Goal: Navigation & Orientation: Find specific page/section

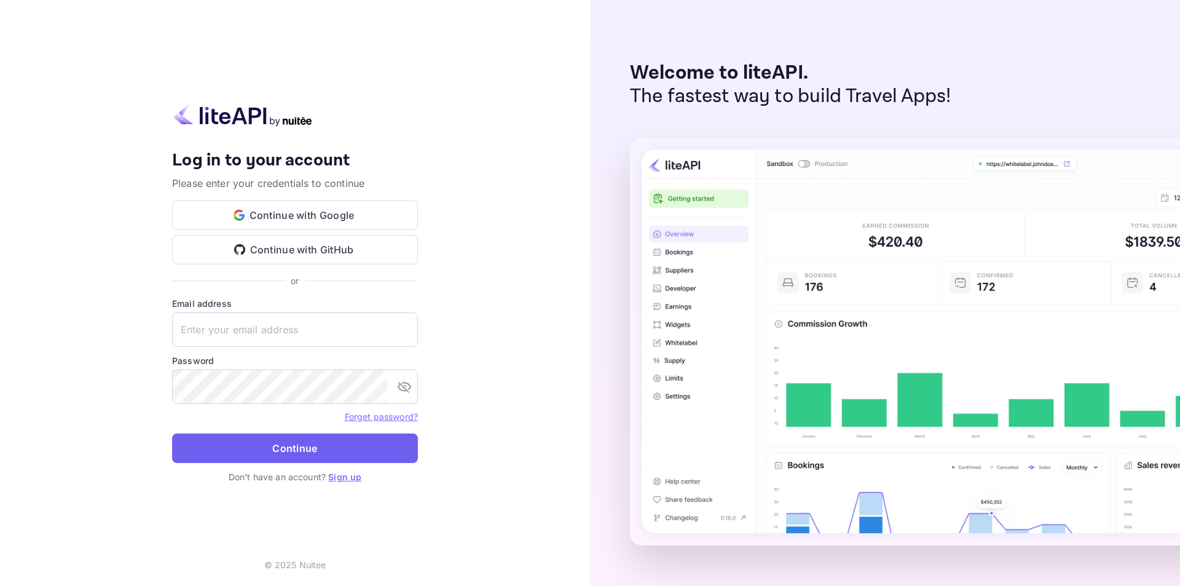
type input "[EMAIL_ADDRESS][DOMAIN_NAME]"
click at [368, 457] on button "Continue" at bounding box center [295, 447] width 246 height 29
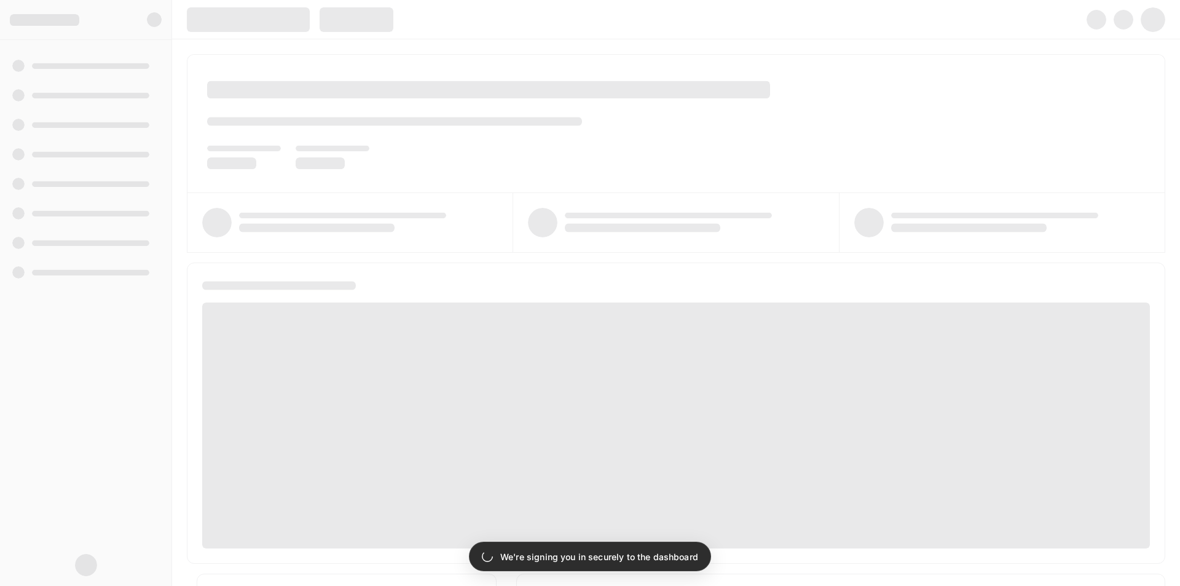
click at [170, 56] on div at bounding box center [85, 313] width 171 height 546
click at [181, 56] on div at bounding box center [676, 312] width 1008 height 546
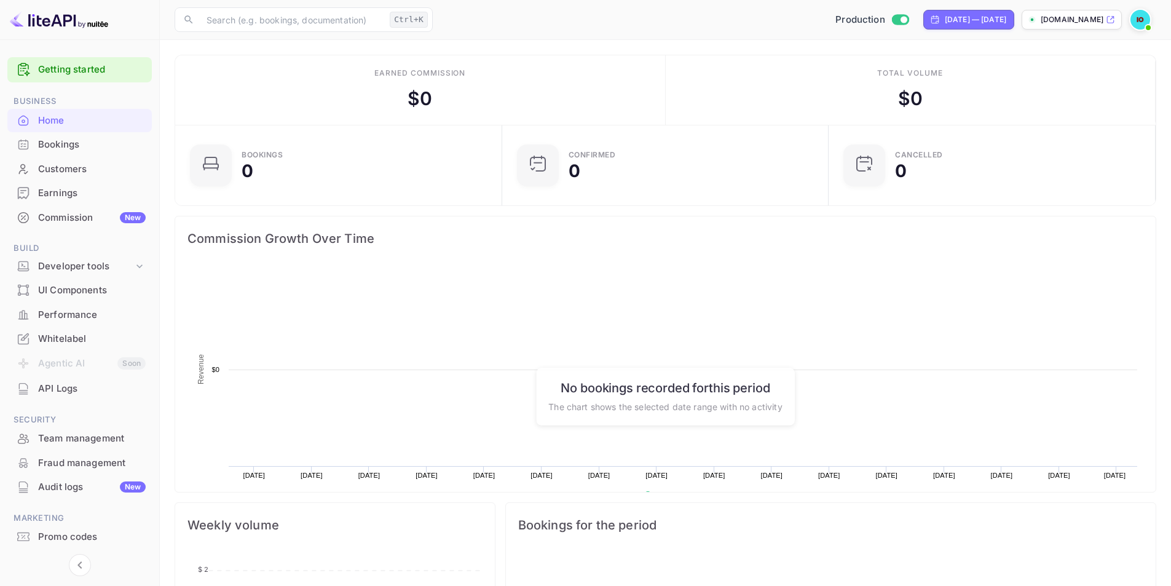
scroll to position [191, 310]
click at [122, 147] on div "Bookings" at bounding box center [92, 145] width 108 height 14
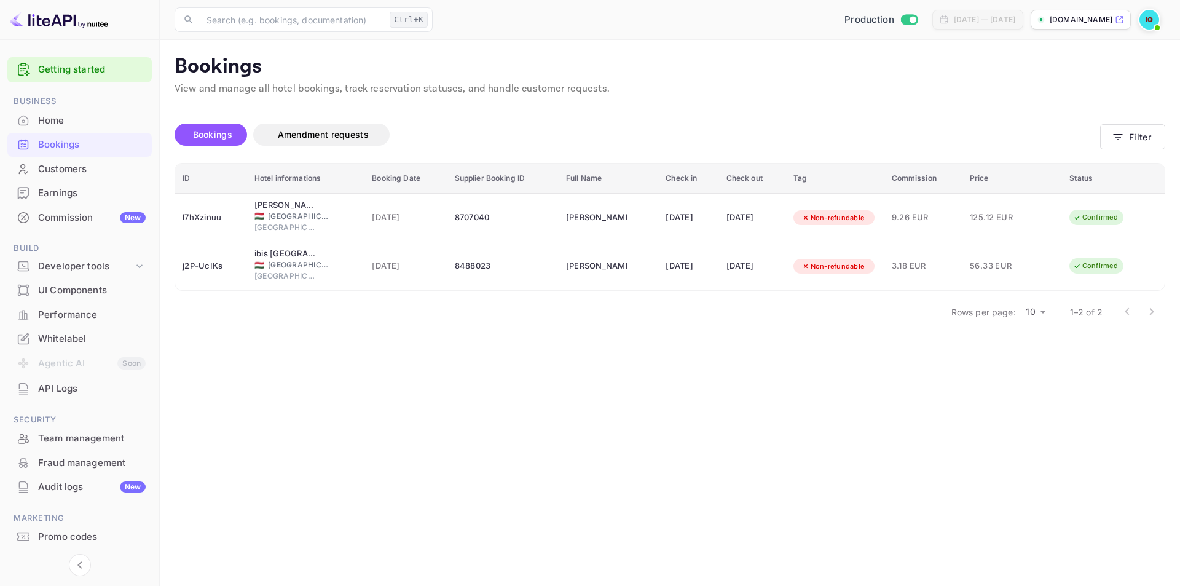
click at [89, 191] on div "Earnings" at bounding box center [92, 193] width 108 height 14
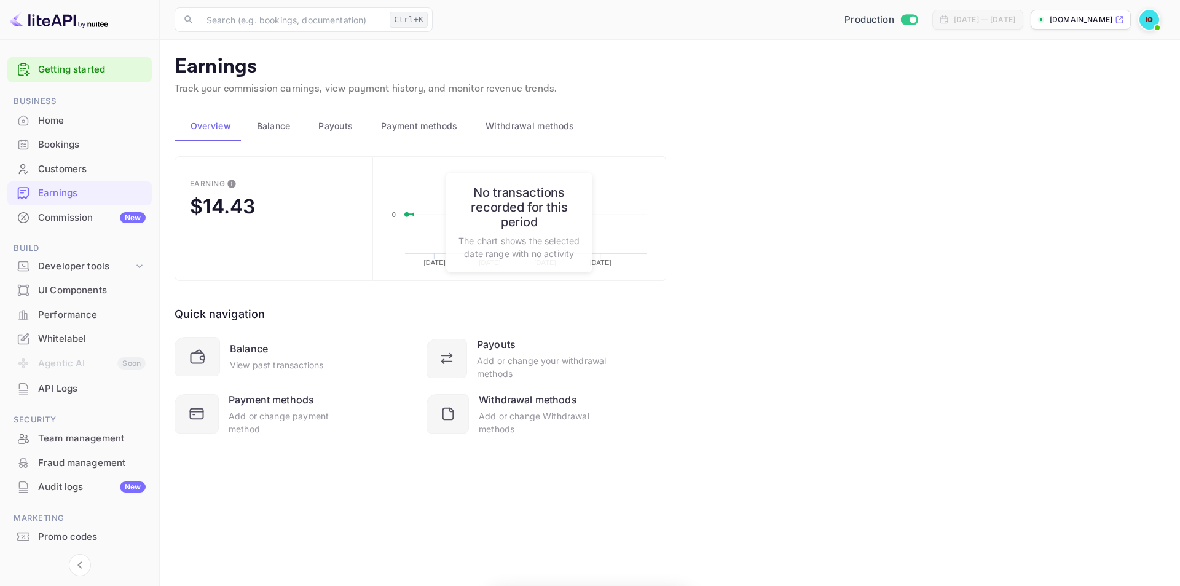
click at [76, 145] on div "Bookings" at bounding box center [92, 145] width 108 height 14
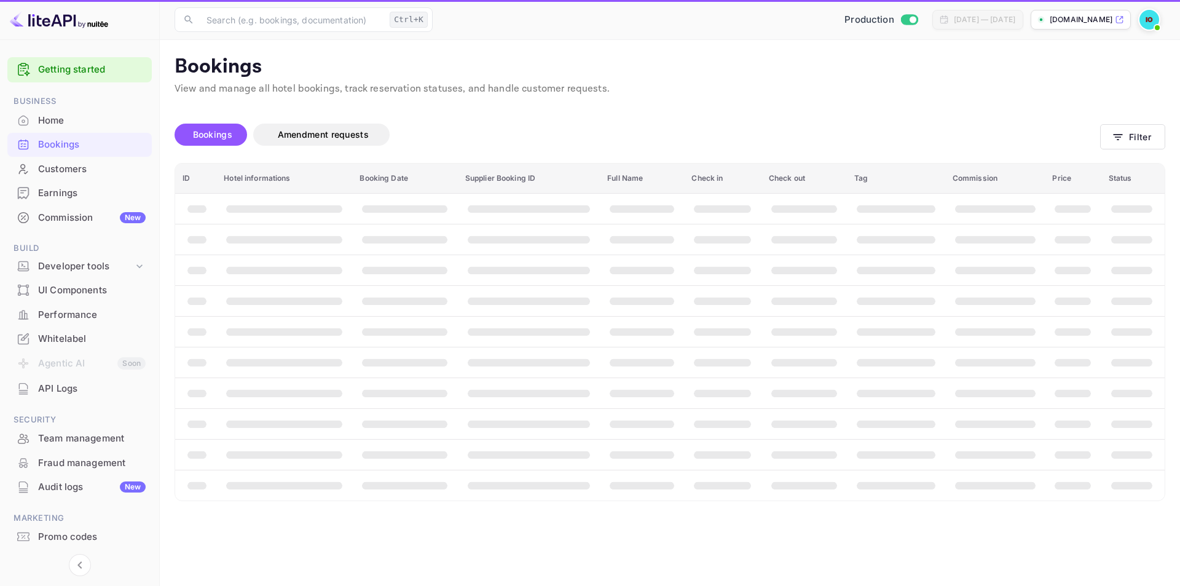
click at [81, 189] on div "Earnings" at bounding box center [92, 193] width 108 height 14
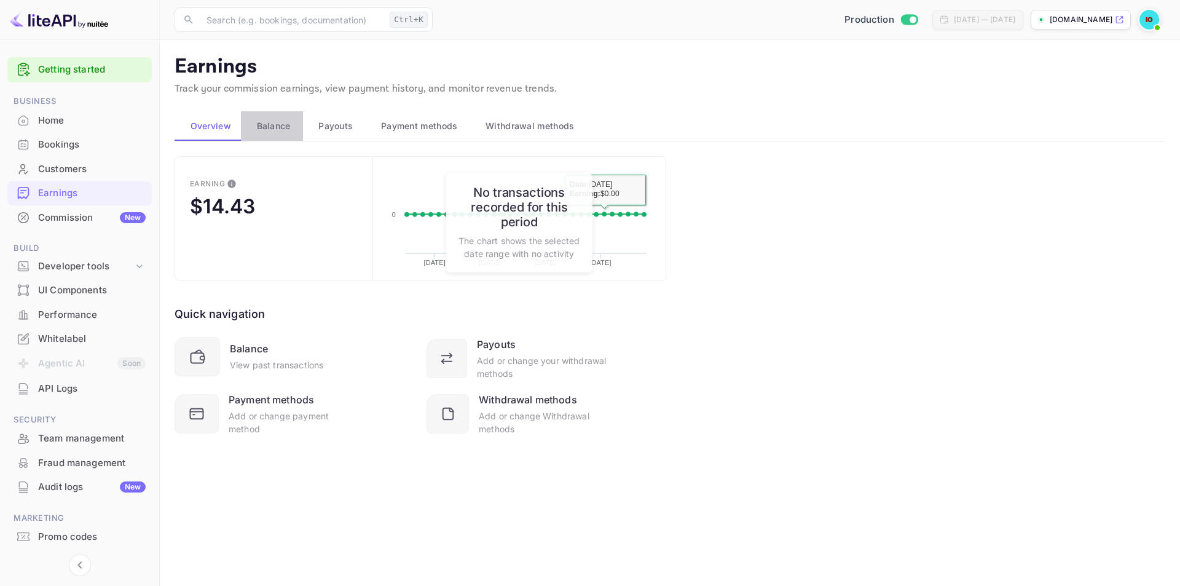
click at [257, 125] on span "Balance" at bounding box center [274, 126] width 34 height 15
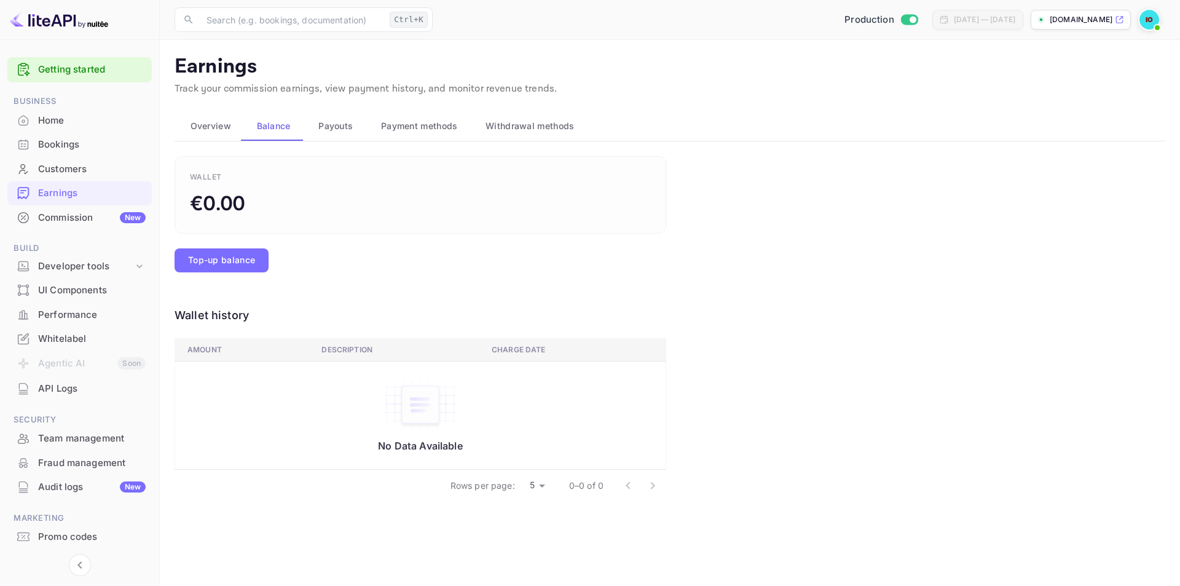
click at [318, 131] on span "Payouts" at bounding box center [335, 126] width 34 height 15
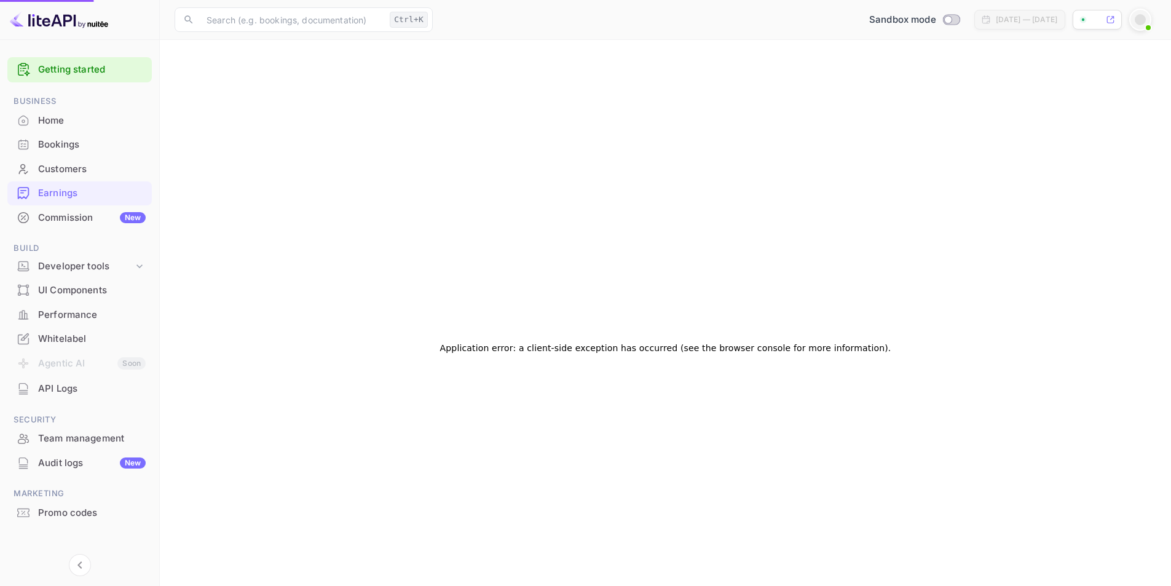
checkbox input "true"
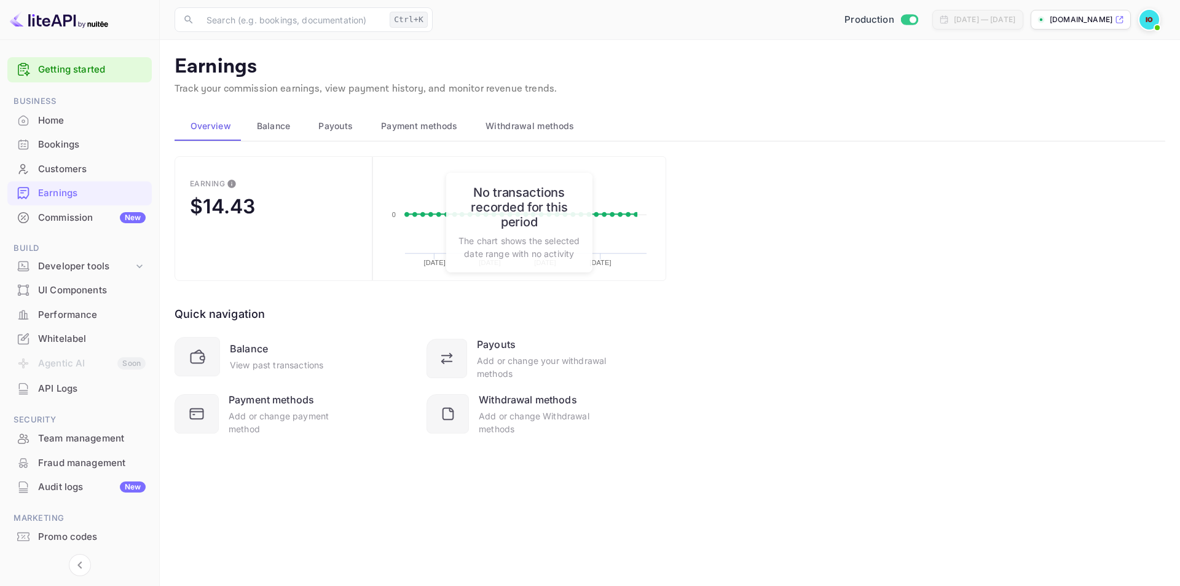
click at [84, 195] on div "Earnings" at bounding box center [92, 193] width 108 height 14
click at [371, 130] on button "Payment methods" at bounding box center [417, 125] width 104 height 29
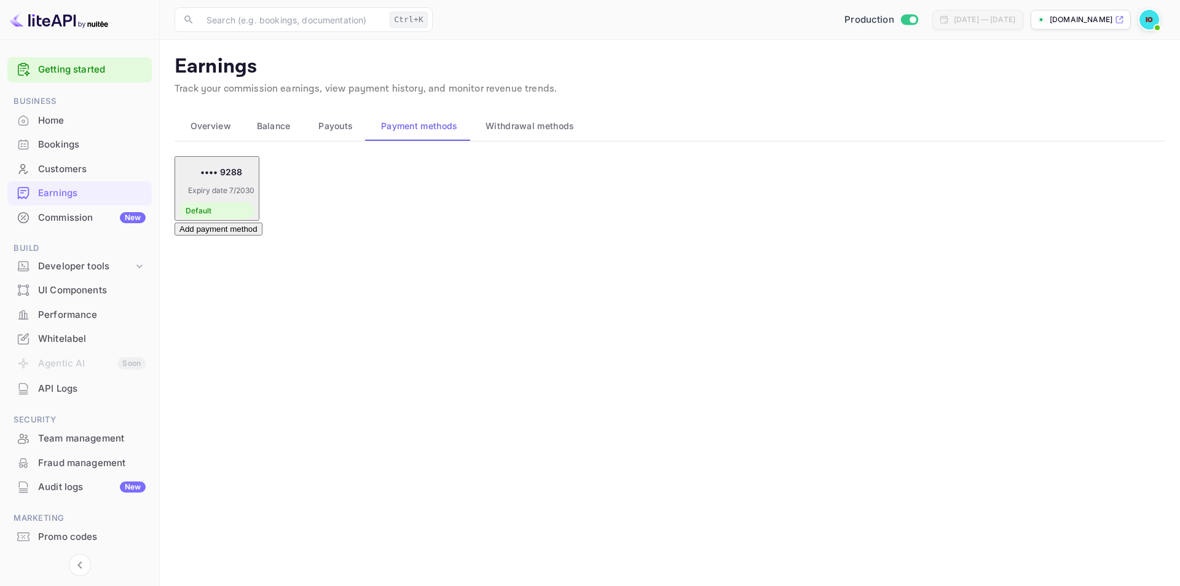
click at [348, 130] on span "Payouts" at bounding box center [335, 126] width 34 height 15
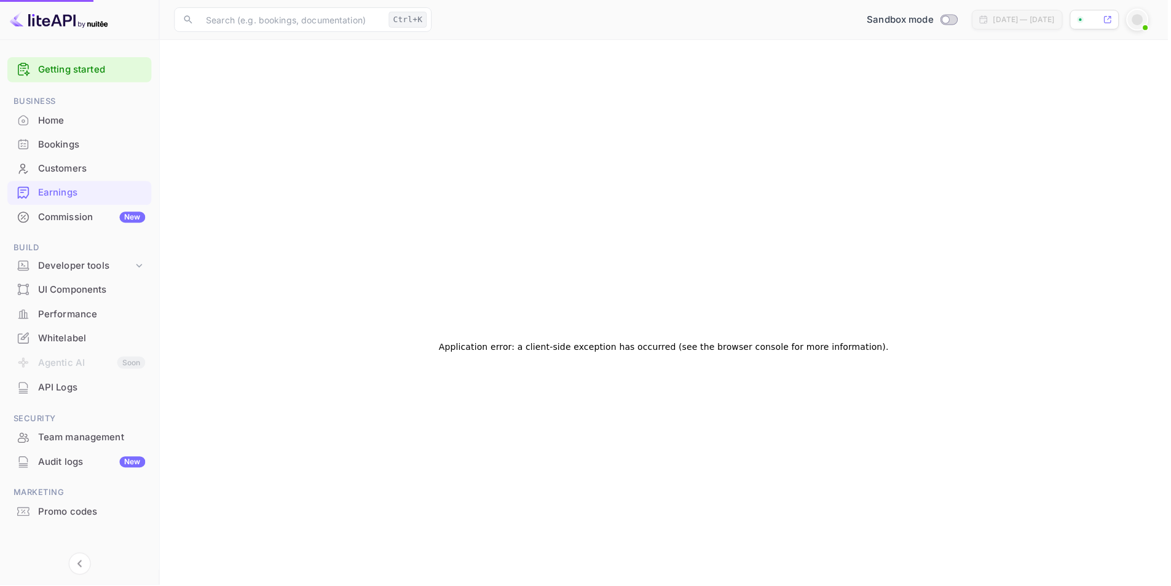
checkbox input "true"
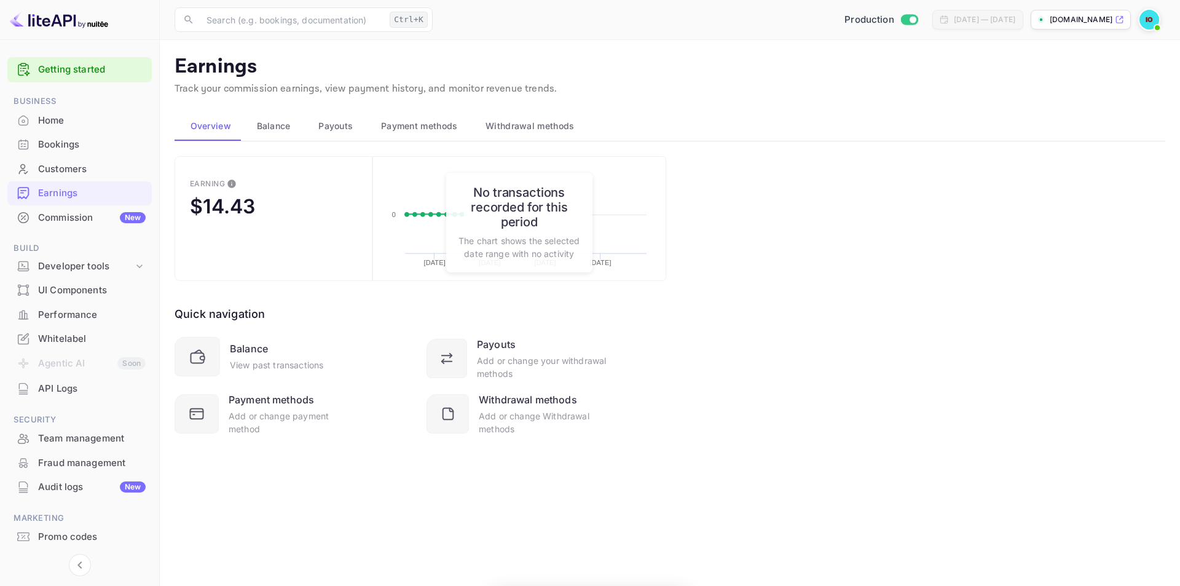
click at [416, 125] on span "Payment methods" at bounding box center [419, 126] width 77 height 15
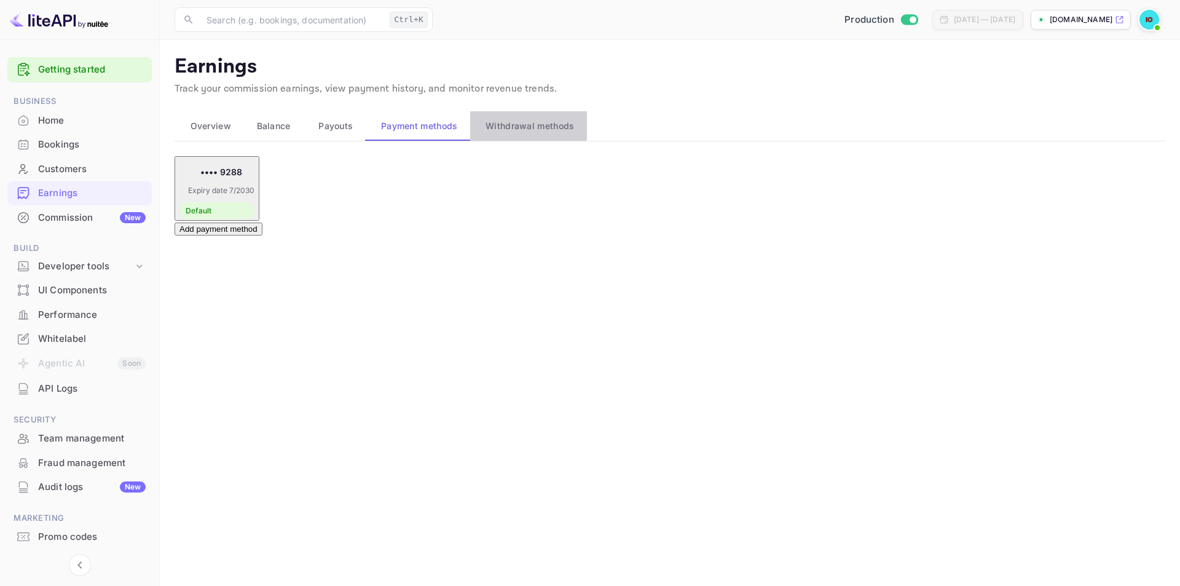
click at [522, 124] on span "Withdrawal methods" at bounding box center [529, 126] width 88 height 15
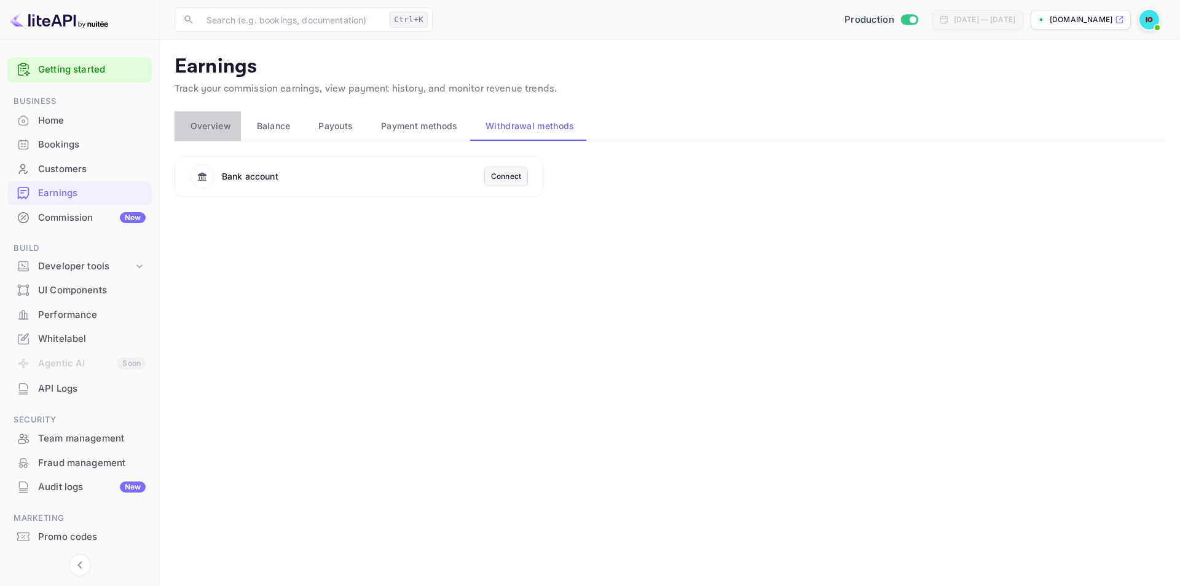
click at [224, 119] on span "Overview" at bounding box center [211, 126] width 41 height 15
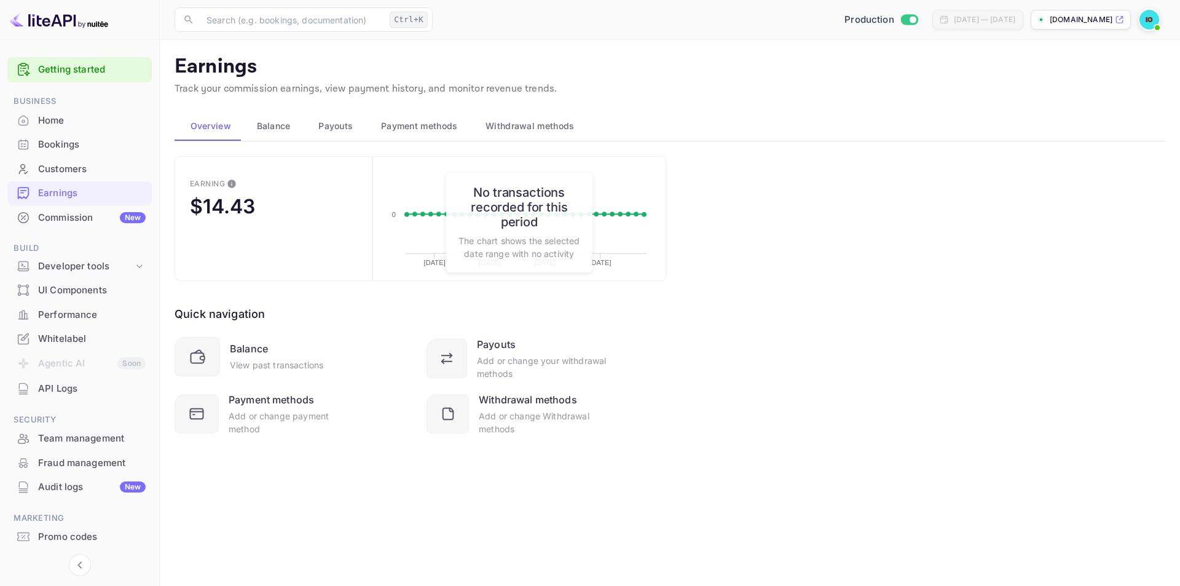
click at [65, 170] on div "Customers" at bounding box center [92, 169] width 108 height 14
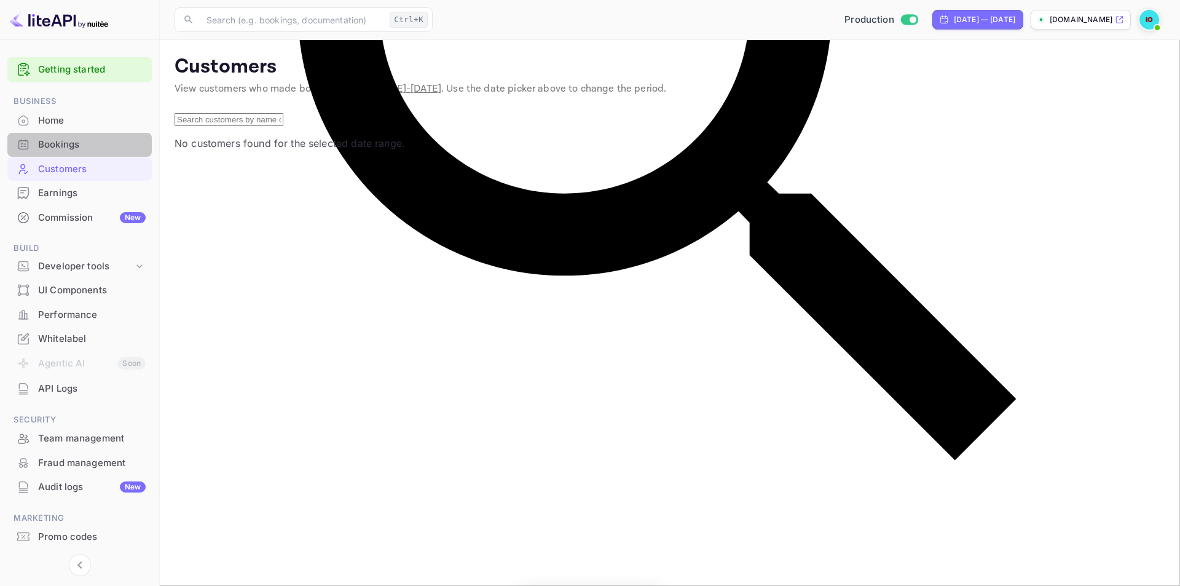
click at [72, 151] on div "Bookings" at bounding box center [92, 145] width 108 height 14
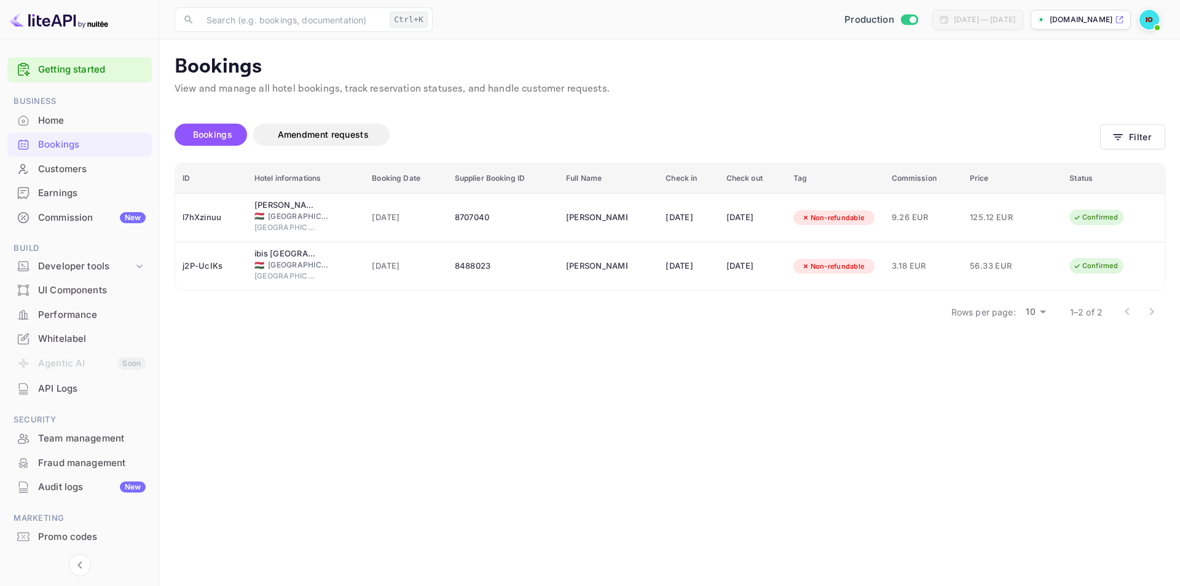
click at [59, 199] on div "Earnings" at bounding box center [92, 193] width 108 height 14
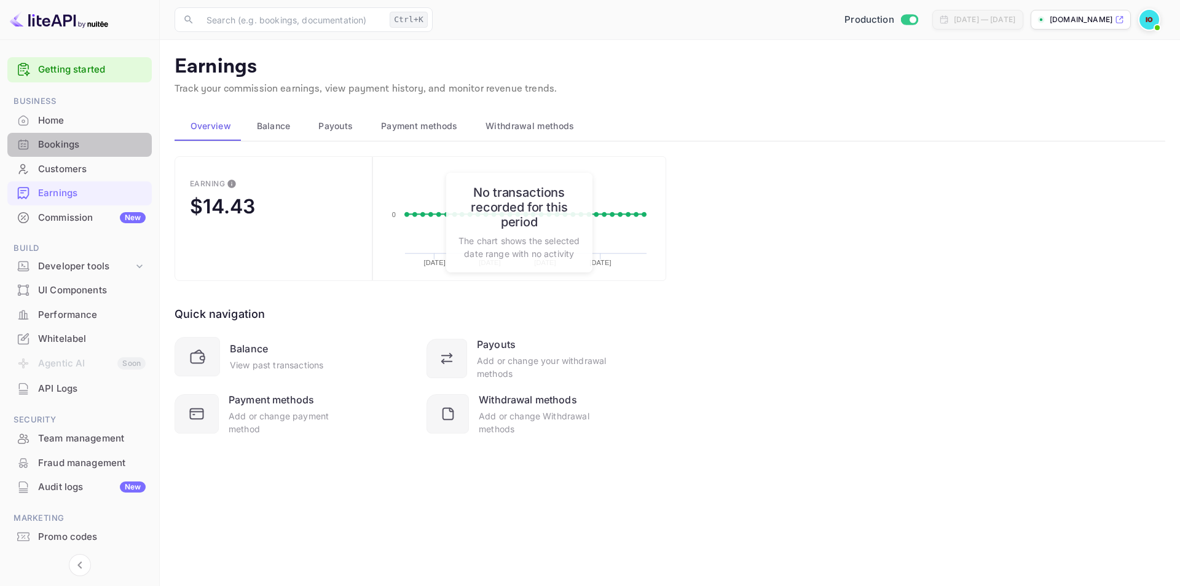
click at [80, 154] on div "Bookings" at bounding box center [79, 145] width 144 height 24
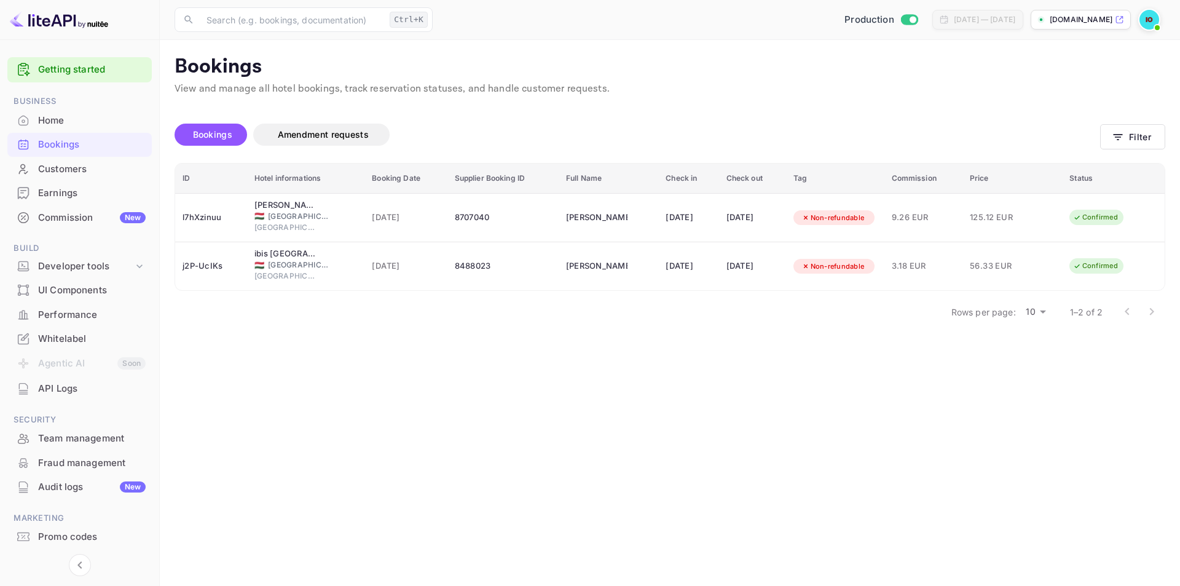
click at [94, 173] on div "Customers" at bounding box center [92, 169] width 108 height 14
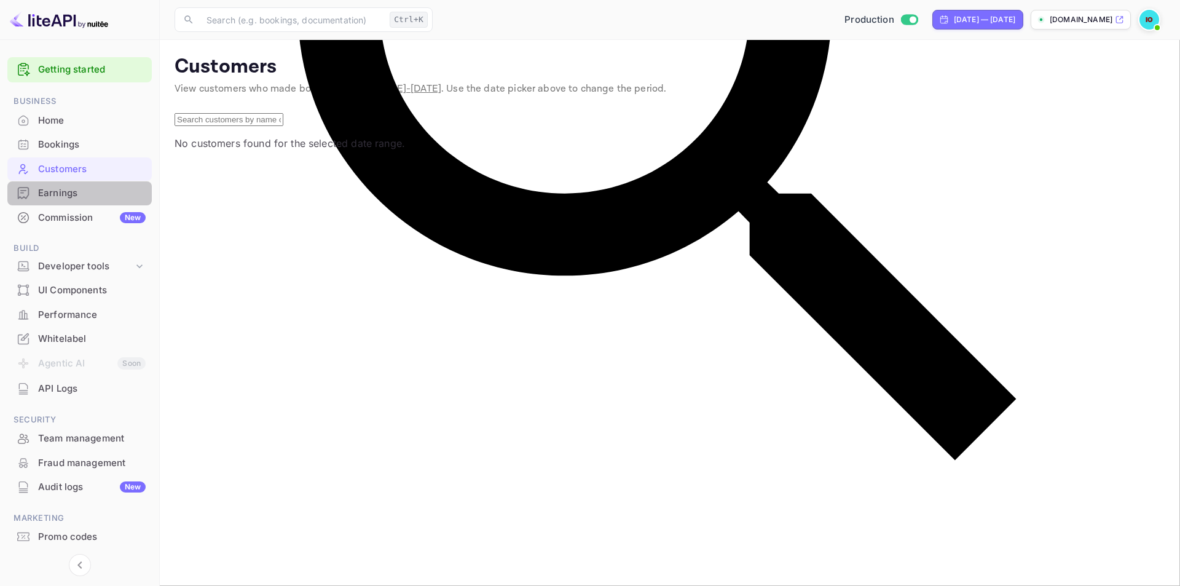
click at [88, 197] on div "Earnings" at bounding box center [92, 193] width 108 height 14
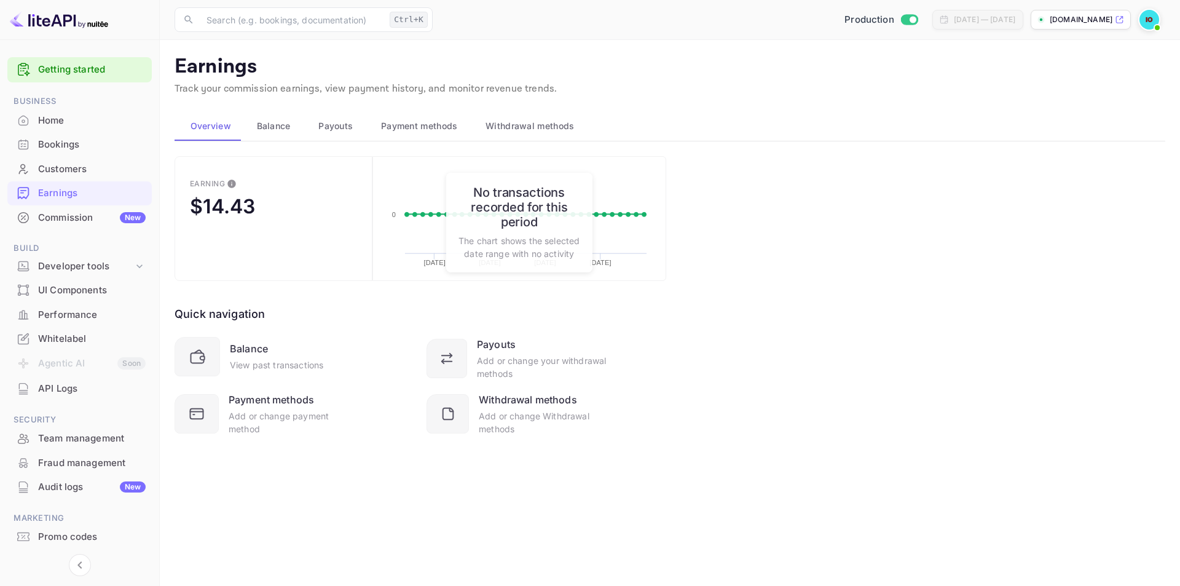
click at [434, 564] on main "Earnings Track your commission earnings, view payment history, and monitor reve…" at bounding box center [670, 313] width 1020 height 546
click at [73, 168] on div "Customers" at bounding box center [92, 169] width 108 height 14
click at [68, 139] on div "Bookings" at bounding box center [92, 145] width 108 height 14
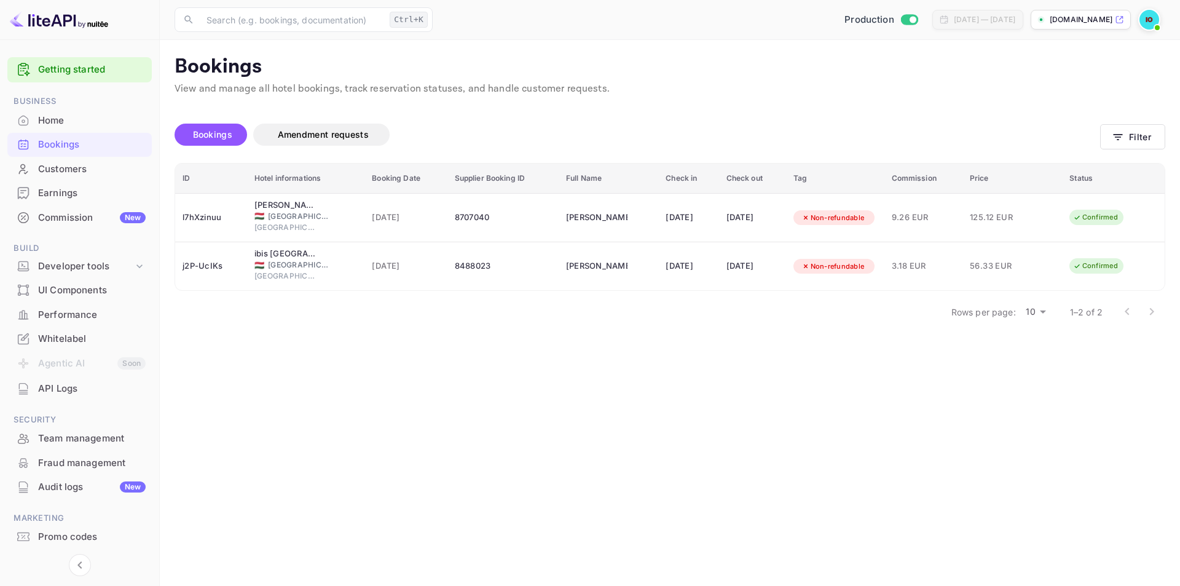
click at [487, 122] on div "Bookings Amendment requests" at bounding box center [637, 137] width 925 height 52
click at [30, 146] on div at bounding box center [24, 144] width 20 height 12
click at [55, 112] on div "Home" at bounding box center [79, 121] width 144 height 24
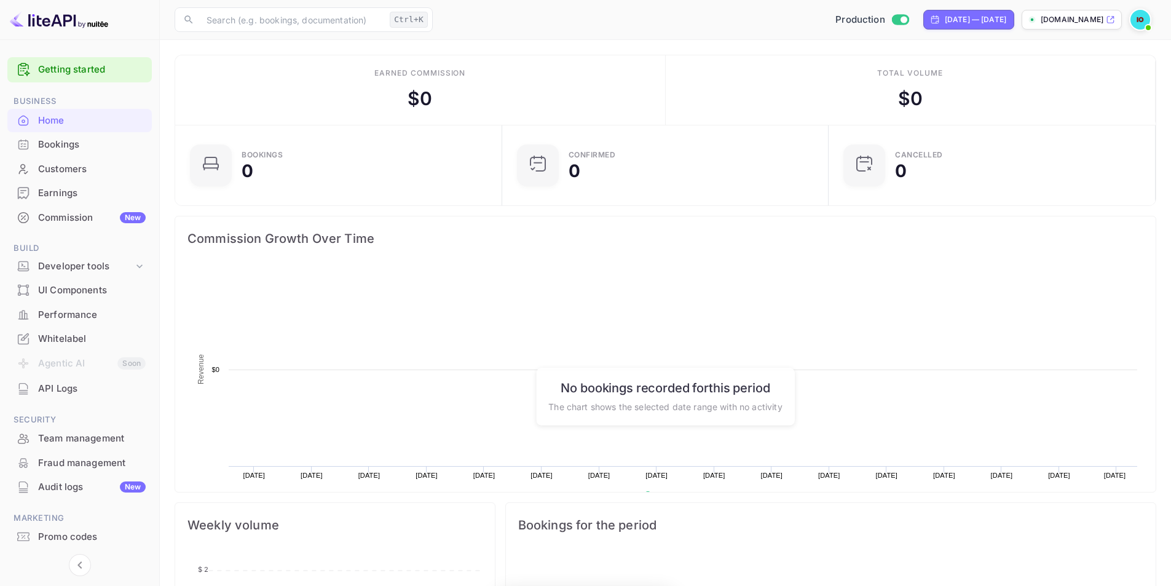
scroll to position [191, 310]
